Goal: Task Accomplishment & Management: Complete application form

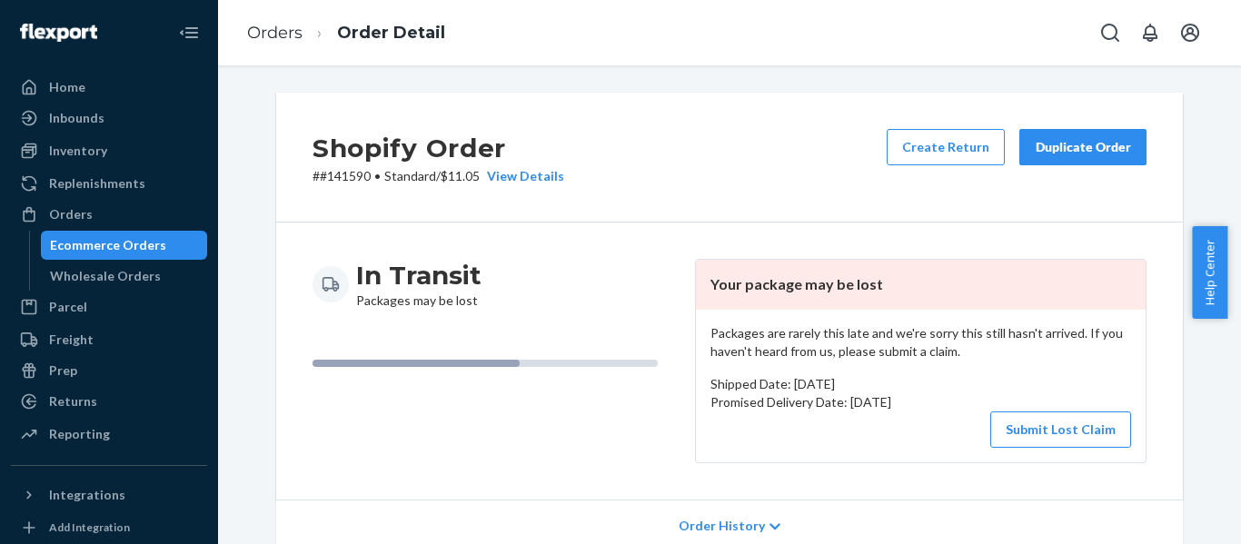
click at [119, 204] on div "Orders" at bounding box center [109, 214] width 193 height 25
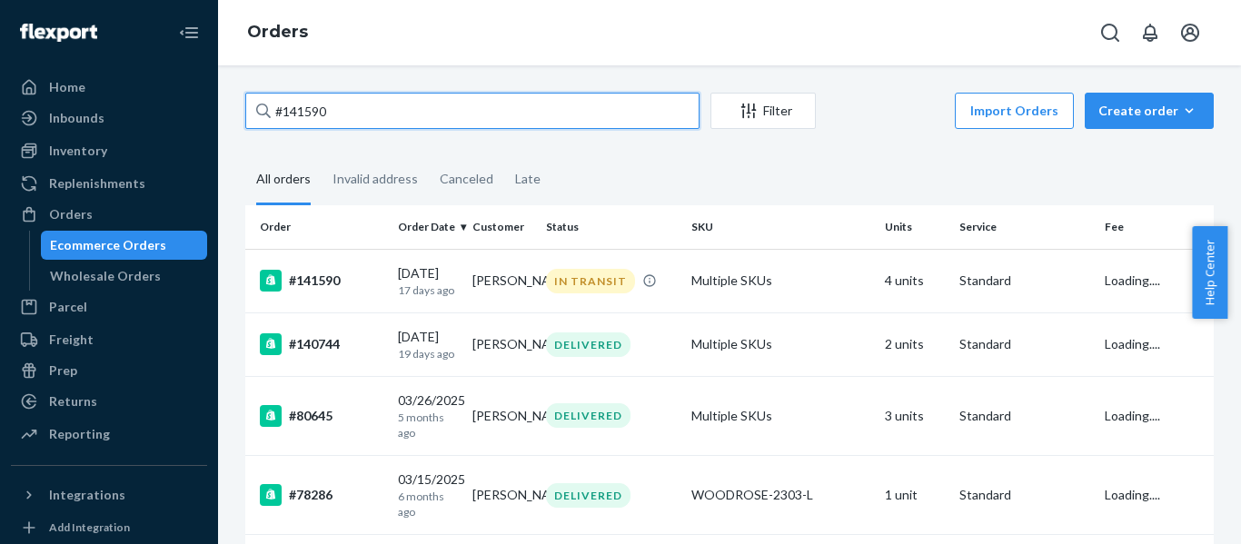
drag, startPoint x: 374, startPoint y: 106, endPoint x: 284, endPoint y: 97, distance: 90.4
click at [284, 97] on input "#141590" at bounding box center [472, 111] width 454 height 36
paste input "0494"
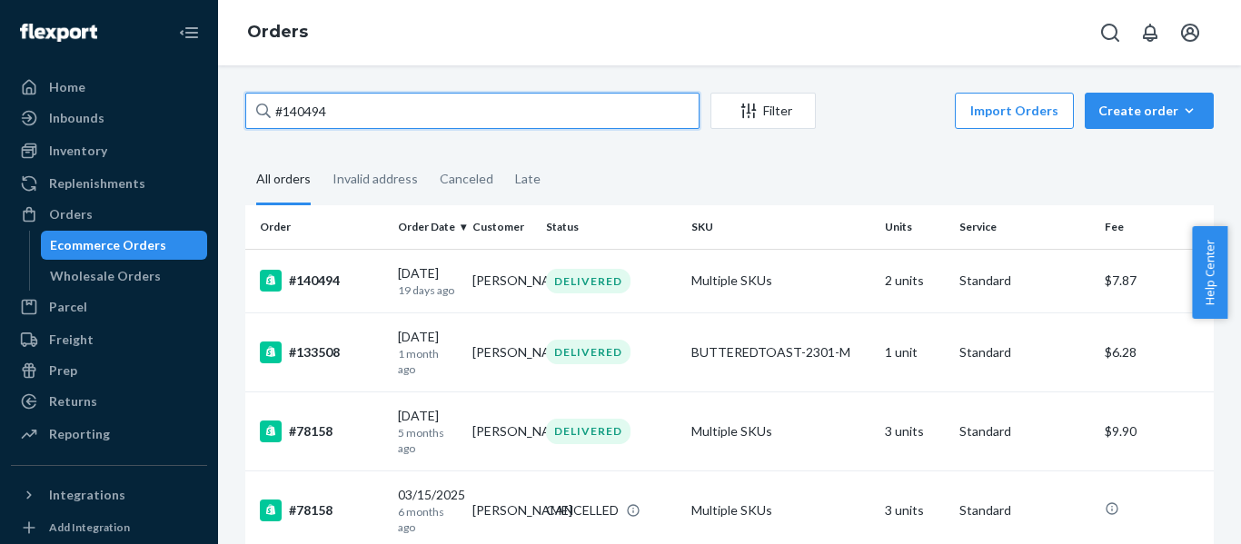
drag, startPoint x: 267, startPoint y: 113, endPoint x: 225, endPoint y: 111, distance: 41.8
click at [225, 111] on div "#140494 Filter Import Orders Create order Ecommerce order Removal order All ord…" at bounding box center [729, 304] width 1023 height 479
paste input "141590"
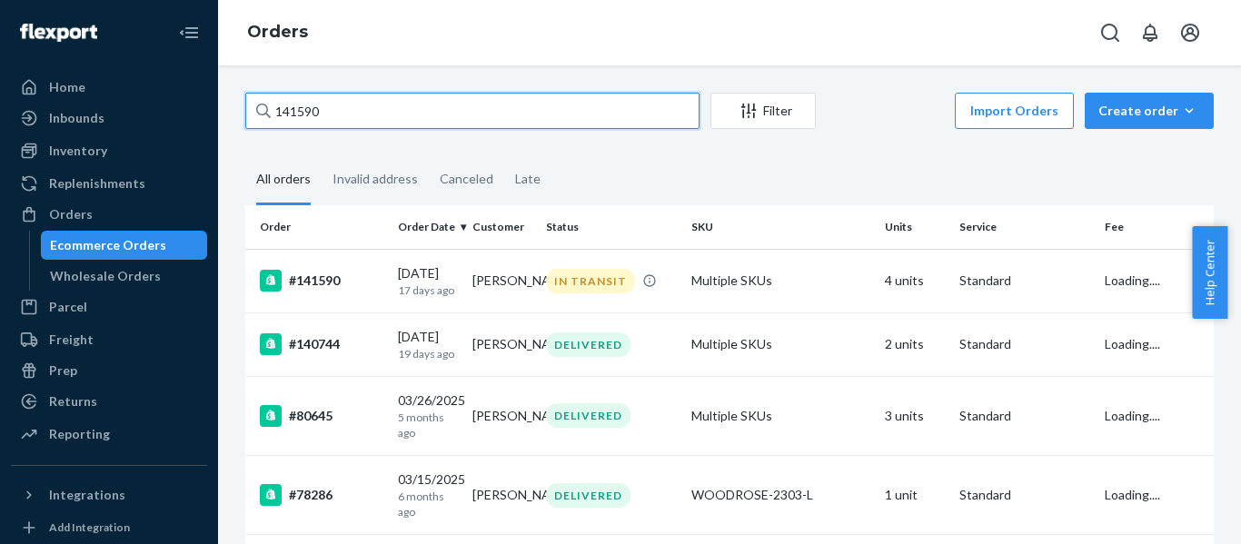
type input "141590"
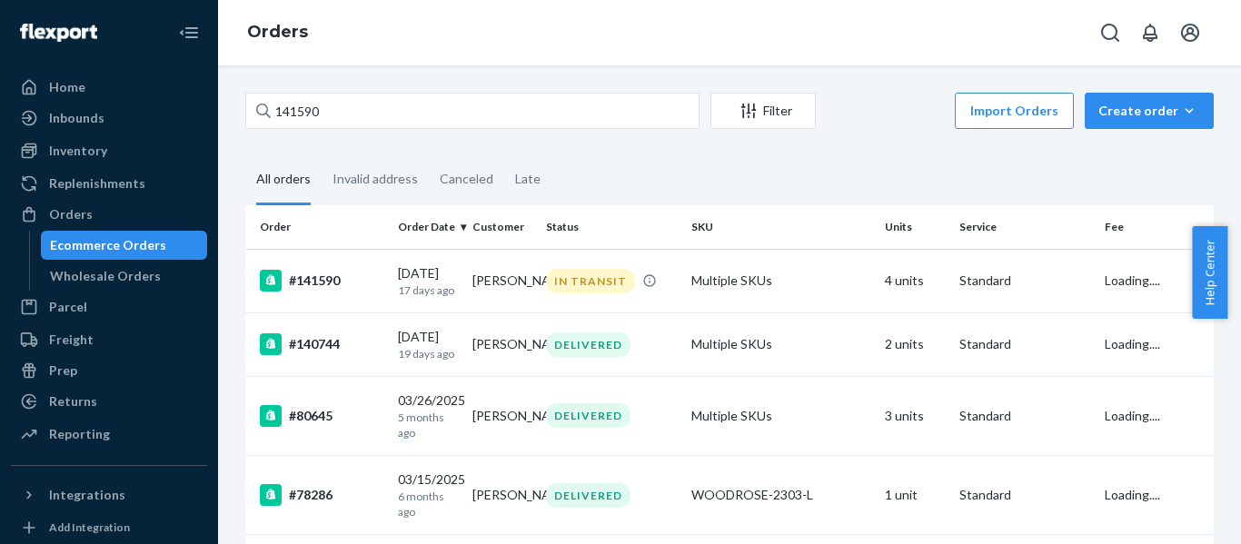
click at [297, 280] on div "#141590" at bounding box center [322, 281] width 124 height 22
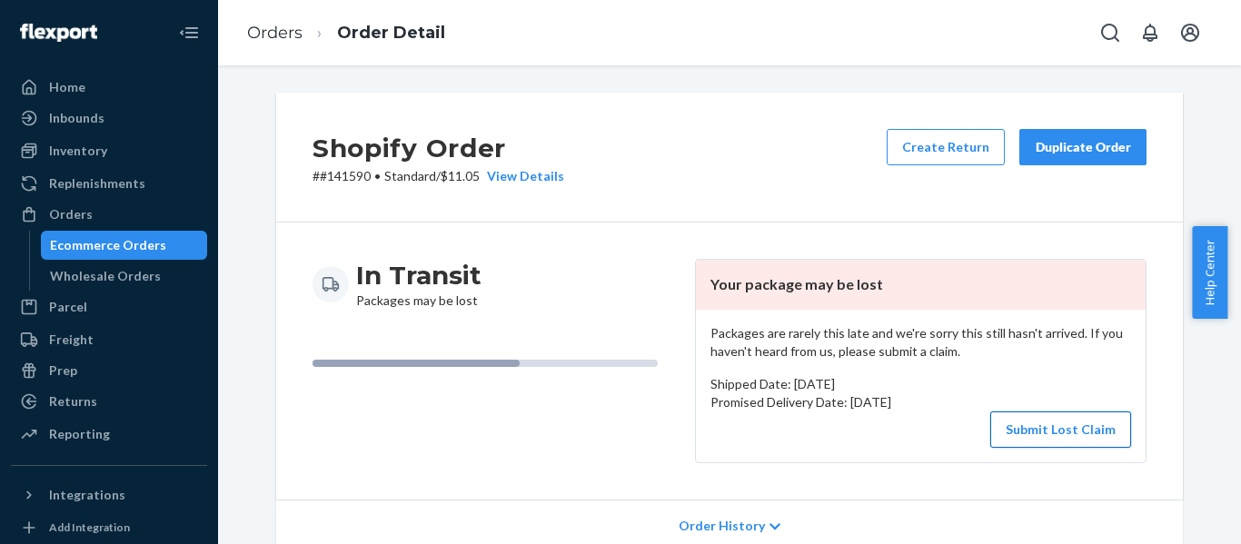
click at [1087, 442] on button "Submit Lost Claim" at bounding box center [1061, 430] width 141 height 36
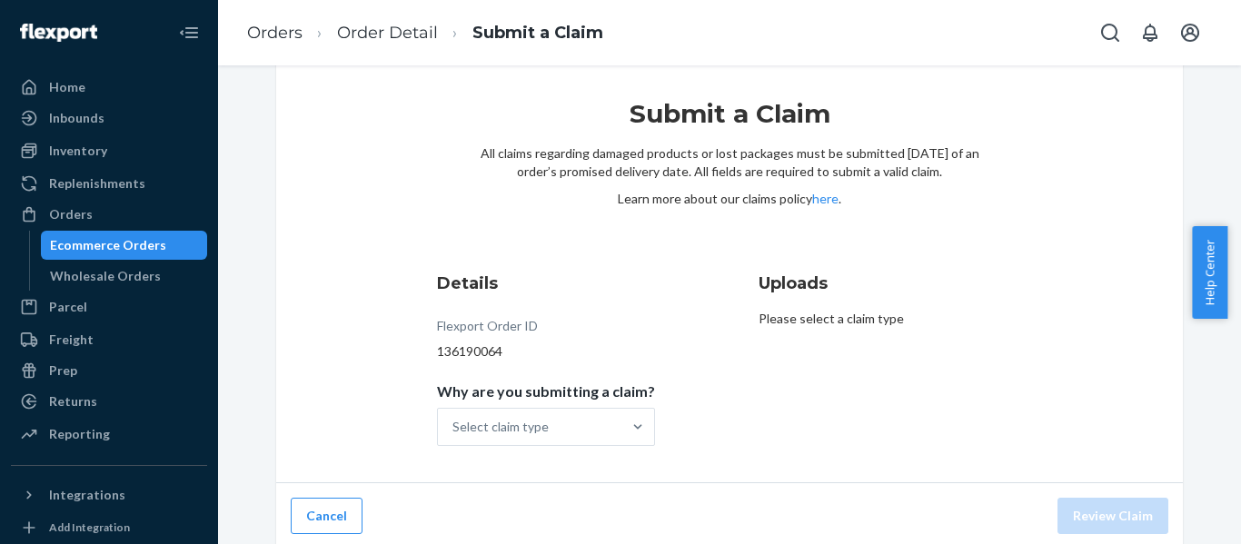
scroll to position [37, 0]
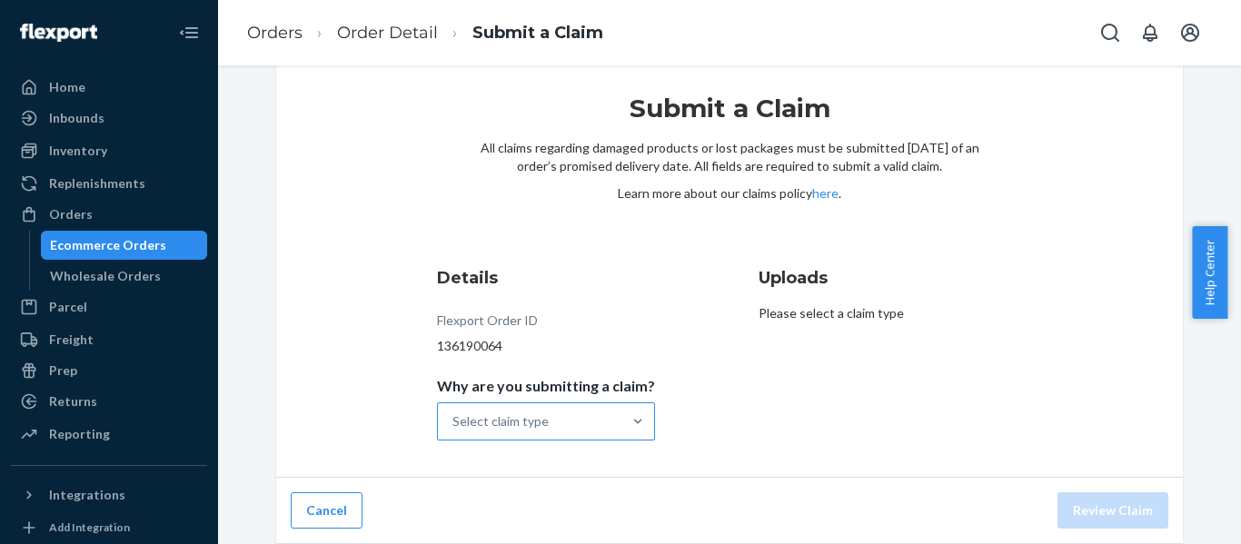
click at [624, 434] on div at bounding box center [638, 422] width 33 height 36
click at [454, 431] on input "Why are you submitting a claim? Select claim type" at bounding box center [454, 422] width 2 height 18
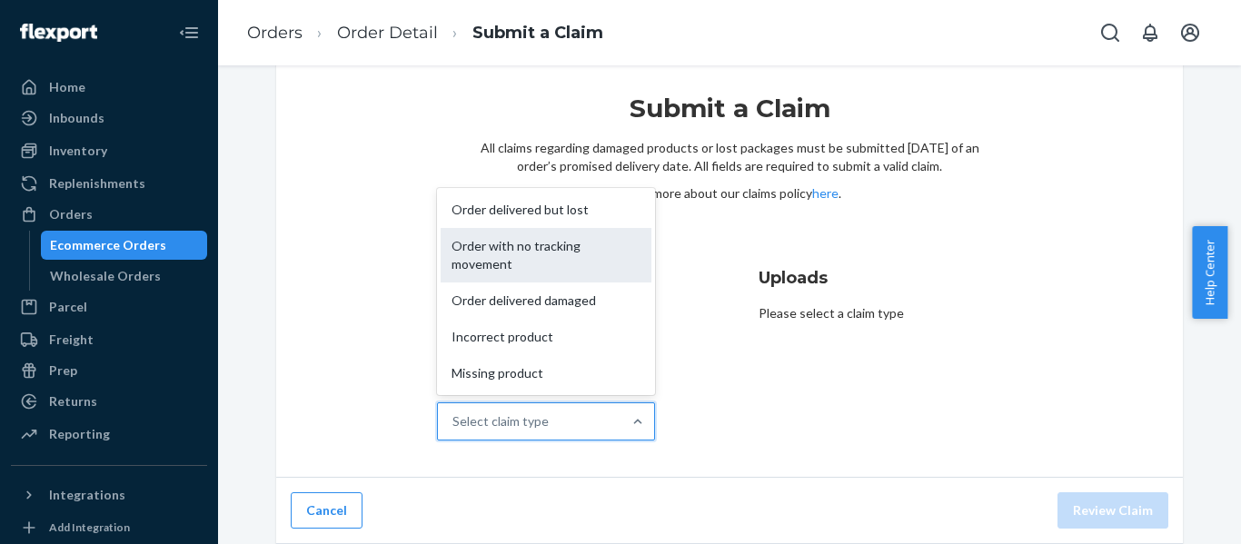
click at [551, 252] on div "Order with no tracking movement" at bounding box center [546, 255] width 211 height 55
click at [454, 413] on input "Why are you submitting a claim? option Order with no tracking movement focused,…" at bounding box center [454, 422] width 2 height 18
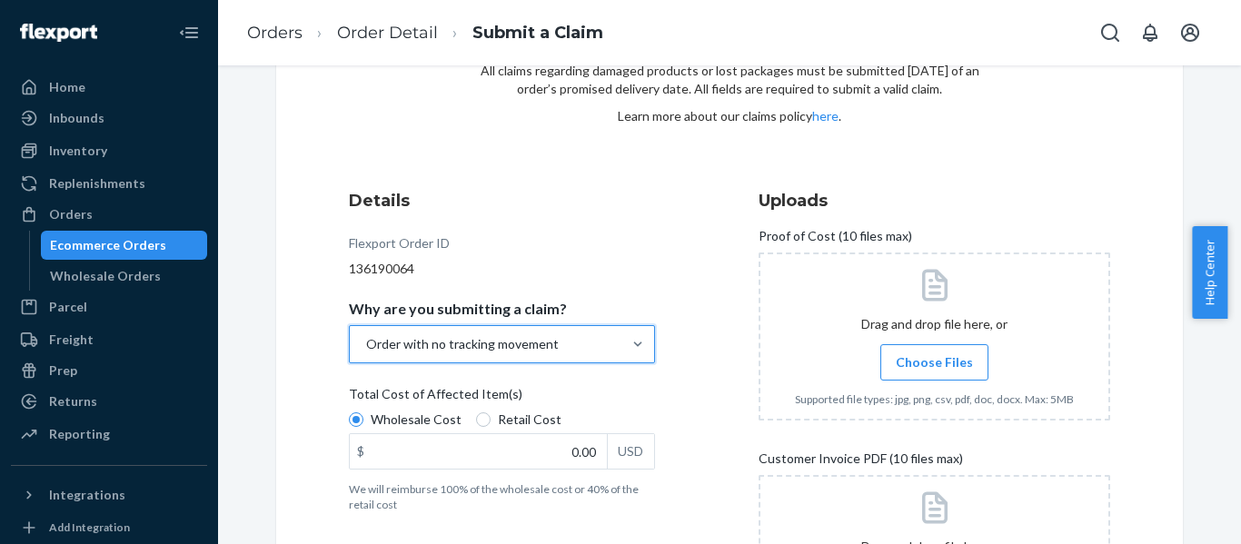
scroll to position [128, 0]
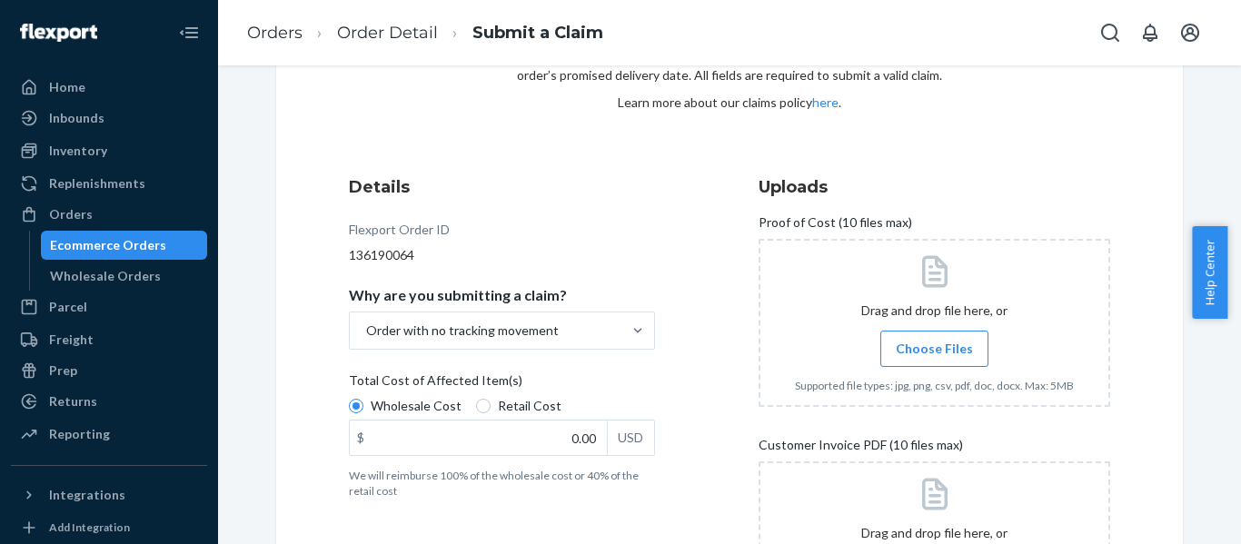
click at [480, 402] on label "Retail Cost" at bounding box center [518, 406] width 85 height 18
click at [480, 402] on input "Retail Cost" at bounding box center [483, 406] width 15 height 15
radio input "true"
radio input "false"
drag, startPoint x: 484, startPoint y: 426, endPoint x: 604, endPoint y: 427, distance: 120.0
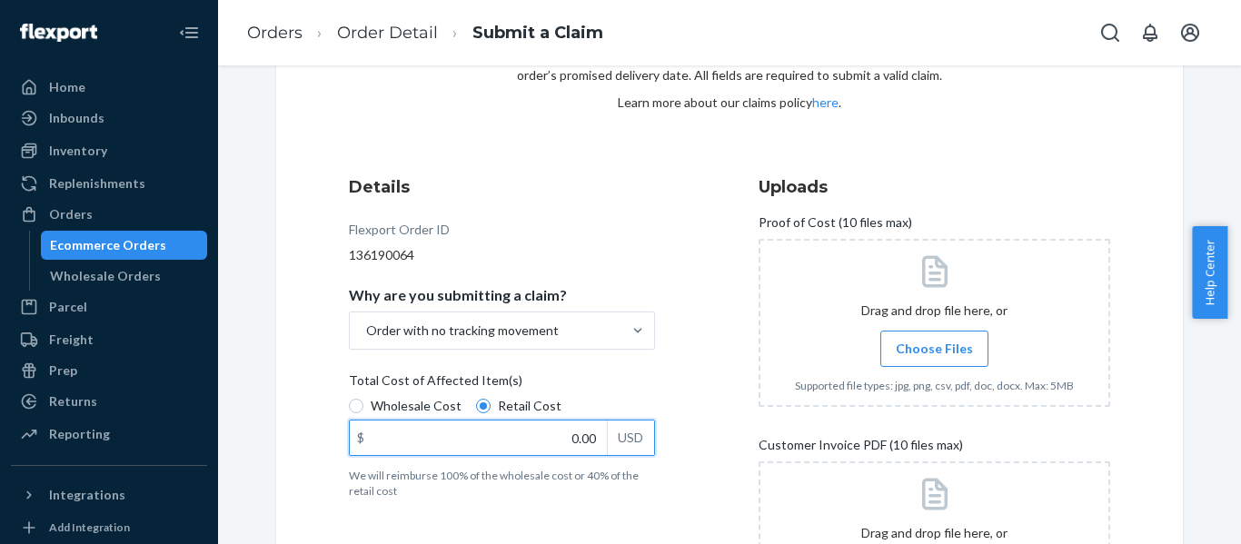
click at [604, 427] on div "$ 0.00 USD" at bounding box center [502, 438] width 306 height 36
type input "10,796.00"
drag, startPoint x: 589, startPoint y: 439, endPoint x: 537, endPoint y: 443, distance: 51.9
click at [537, 443] on input "10,796.00" at bounding box center [478, 438] width 257 height 35
type input "107.96"
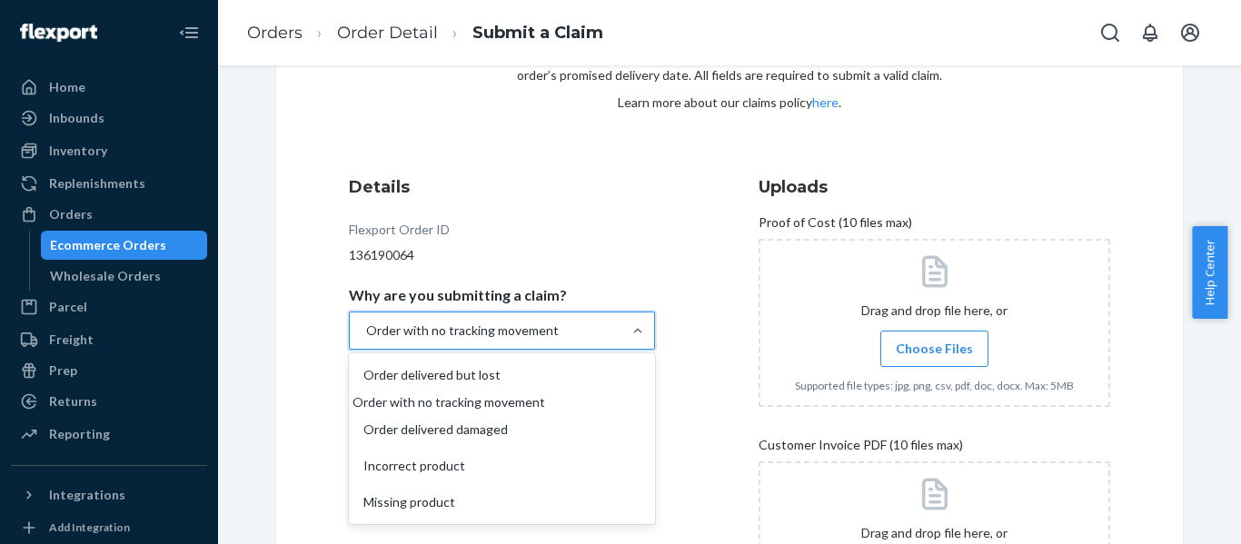
click at [644, 313] on div at bounding box center [638, 331] width 33 height 36
click at [366, 322] on input "Why are you submitting a claim? option Order with no tracking movement, selecte…" at bounding box center [365, 331] width 2 height 18
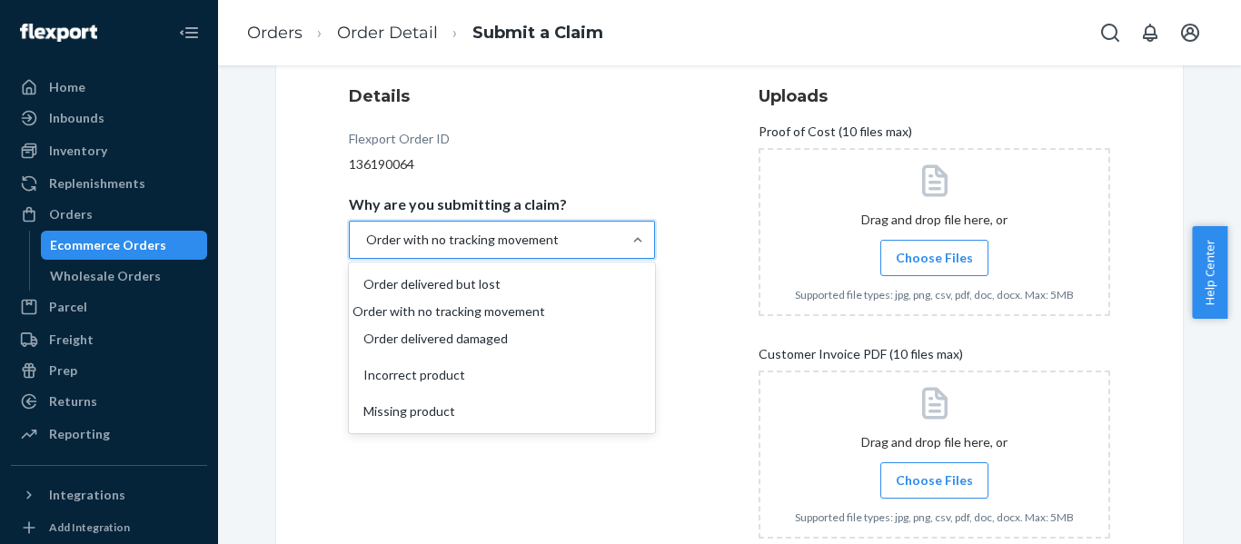
click at [717, 311] on div "Details Flexport Order ID 136190064 Why are you submitting a claim? option Orde…" at bounding box center [730, 331] width 762 height 492
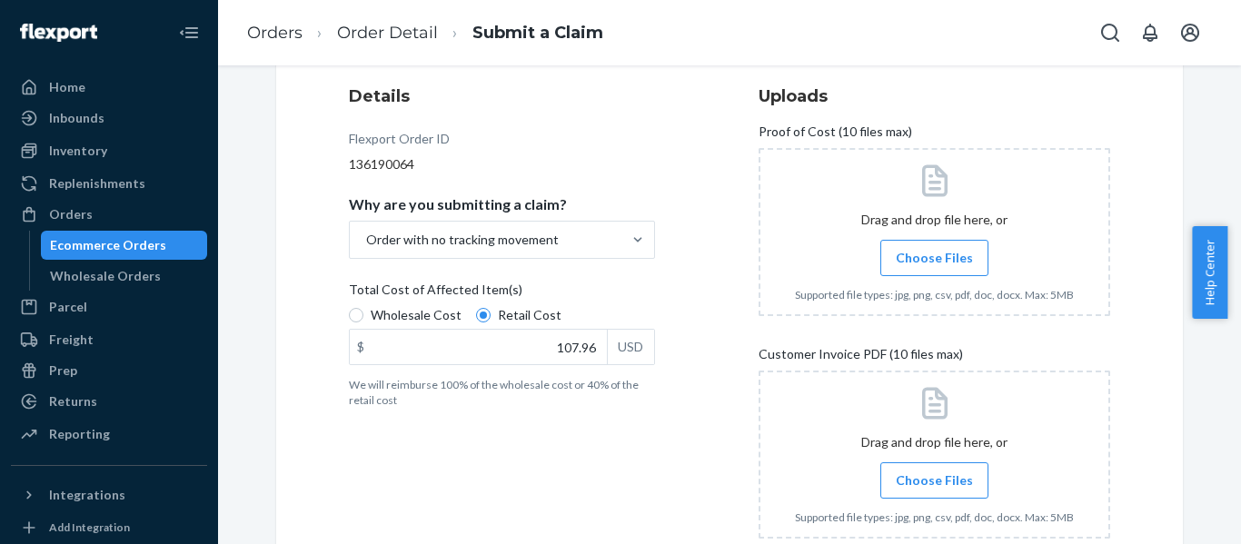
click at [970, 260] on label "Choose Files" at bounding box center [935, 258] width 108 height 36
click at [935, 260] on input "Choose Files" at bounding box center [934, 258] width 1 height 20
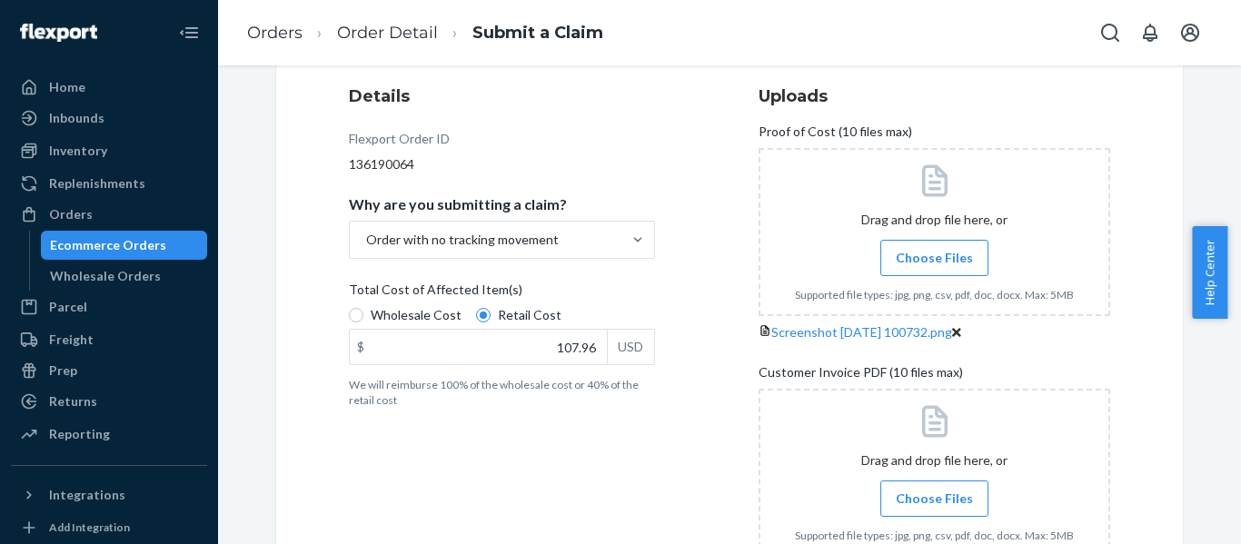
click at [957, 252] on span "Choose Files" at bounding box center [934, 258] width 77 height 18
click at [935, 252] on input "Choose Files" at bounding box center [934, 258] width 1 height 20
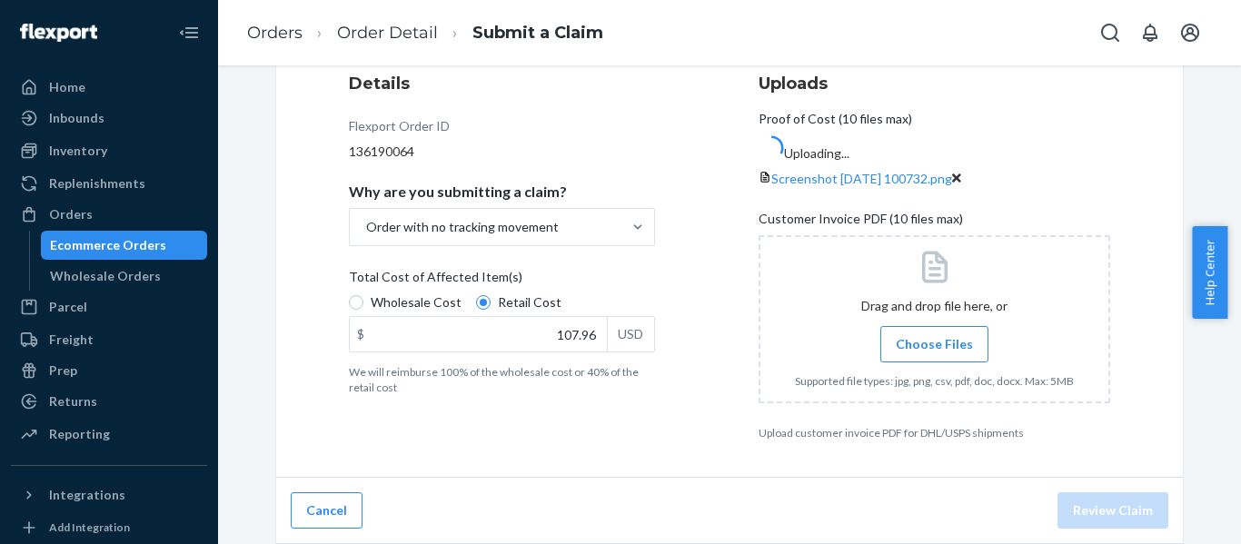
scroll to position [310, 0]
click at [902, 354] on span "Choose Files" at bounding box center [934, 344] width 77 height 18
click at [934, 354] on input "Choose Files" at bounding box center [934, 344] width 1 height 20
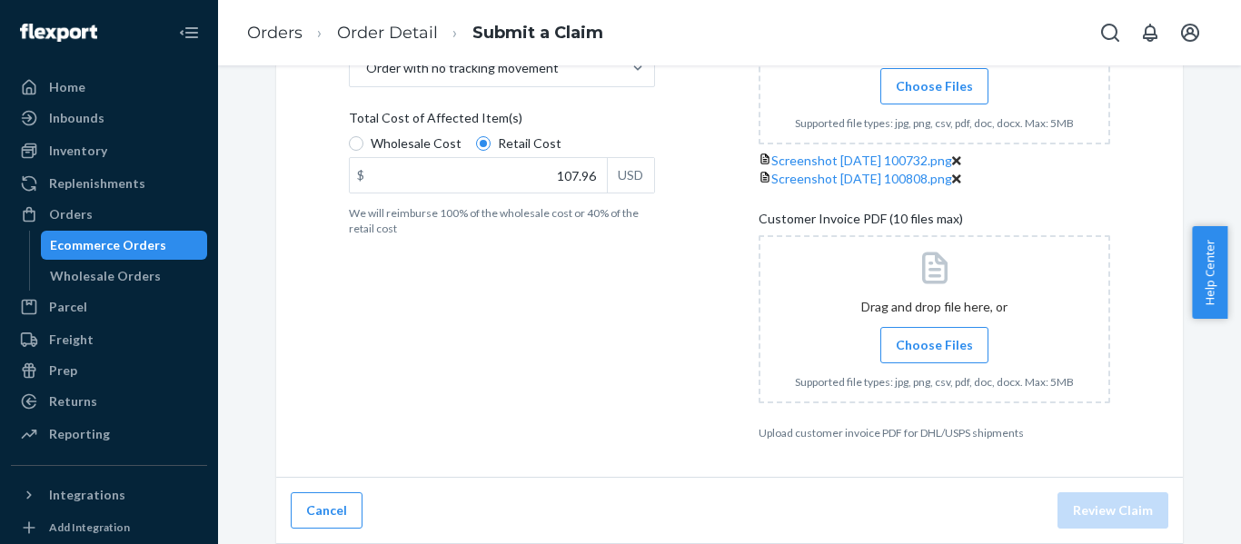
scroll to position [492, 0]
click at [911, 343] on span "Choose Files" at bounding box center [934, 345] width 77 height 18
click at [934, 343] on input "Choose Files" at bounding box center [934, 345] width 1 height 20
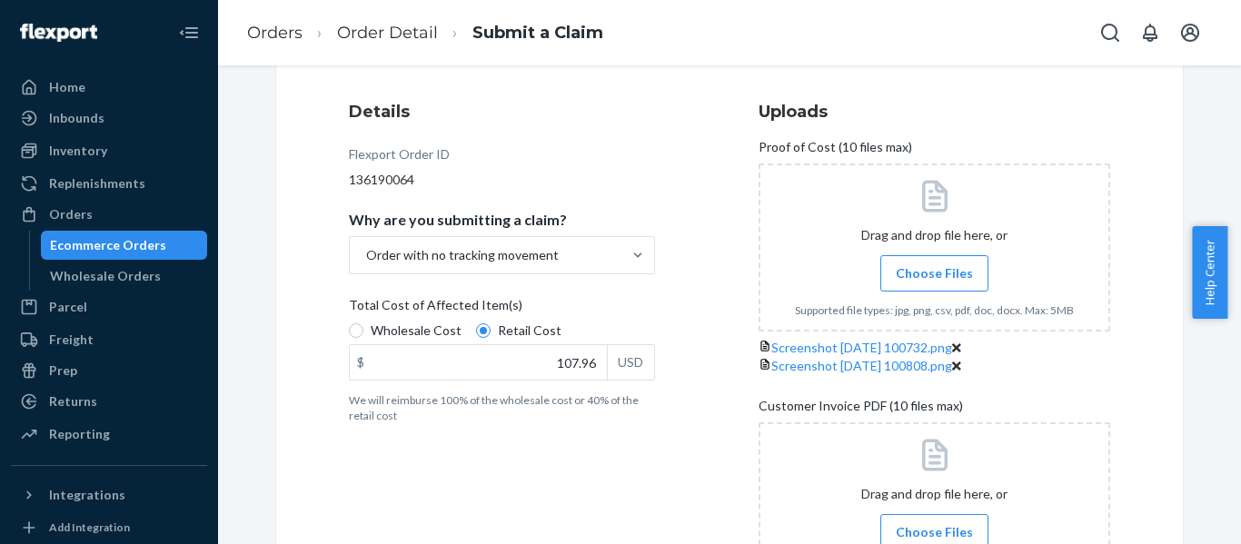
scroll to position [567, 0]
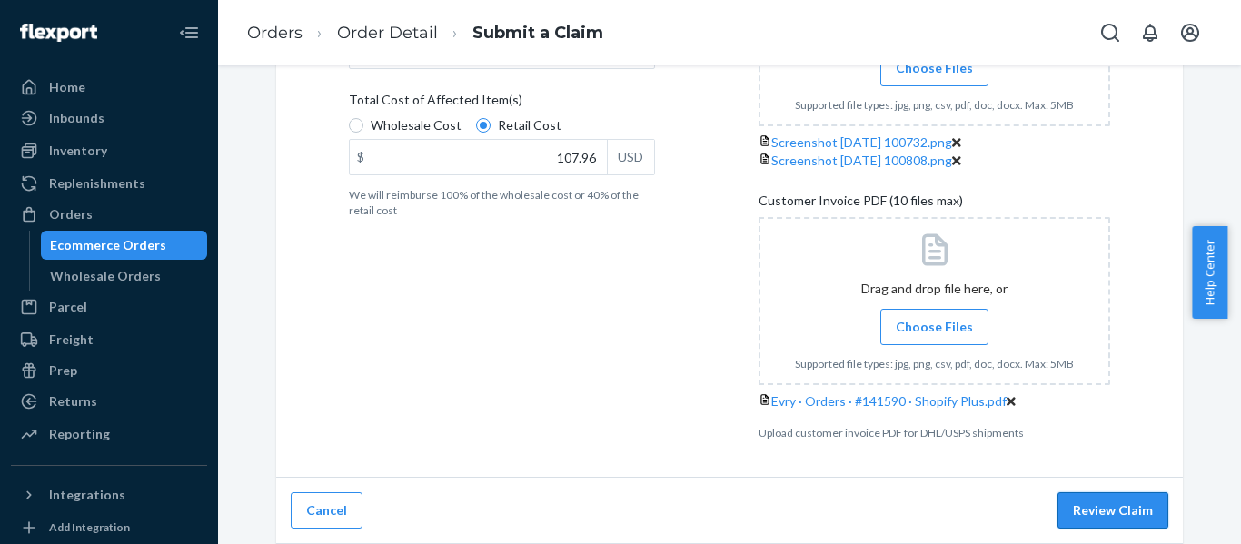
click at [1129, 501] on button "Review Claim" at bounding box center [1113, 511] width 111 height 36
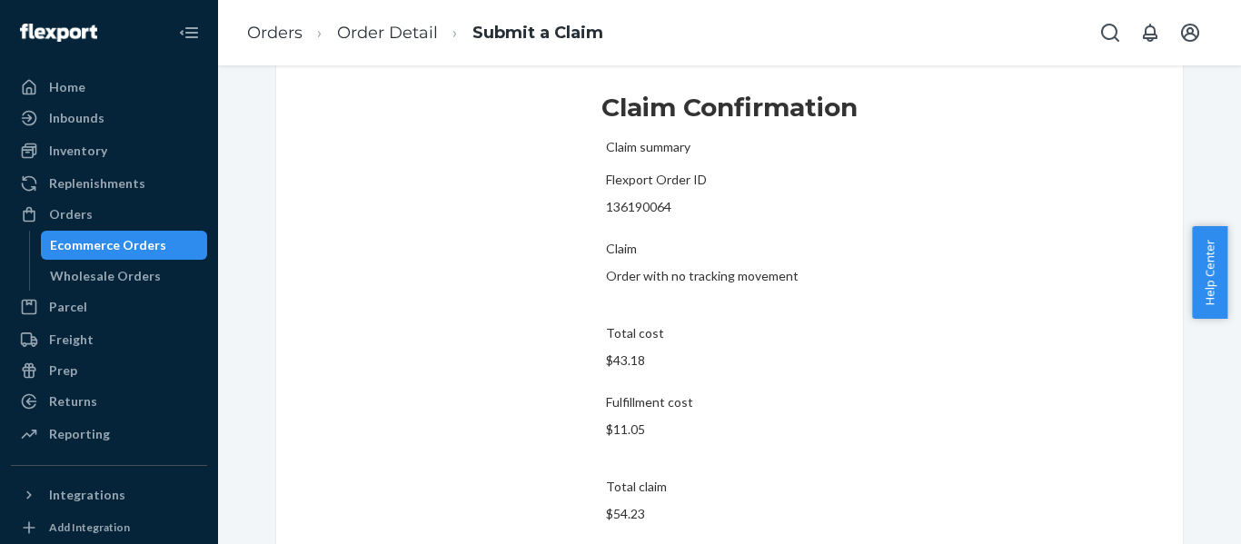
scroll to position [220, 0]
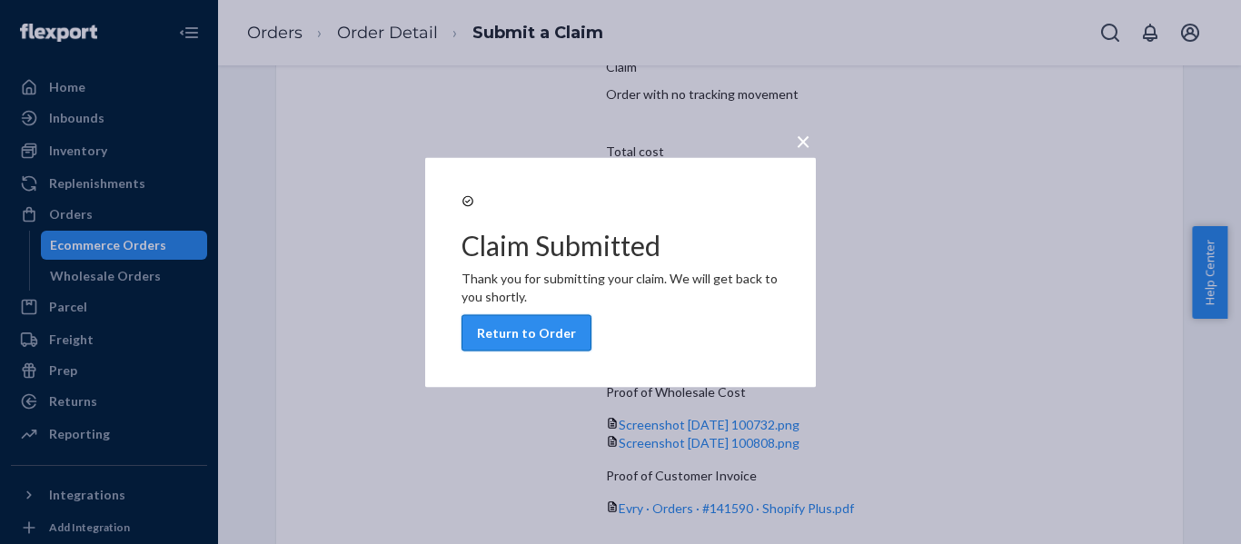
click at [592, 350] on button "Return to Order" at bounding box center [527, 332] width 130 height 36
